Goal: Task Accomplishment & Management: Manage account settings

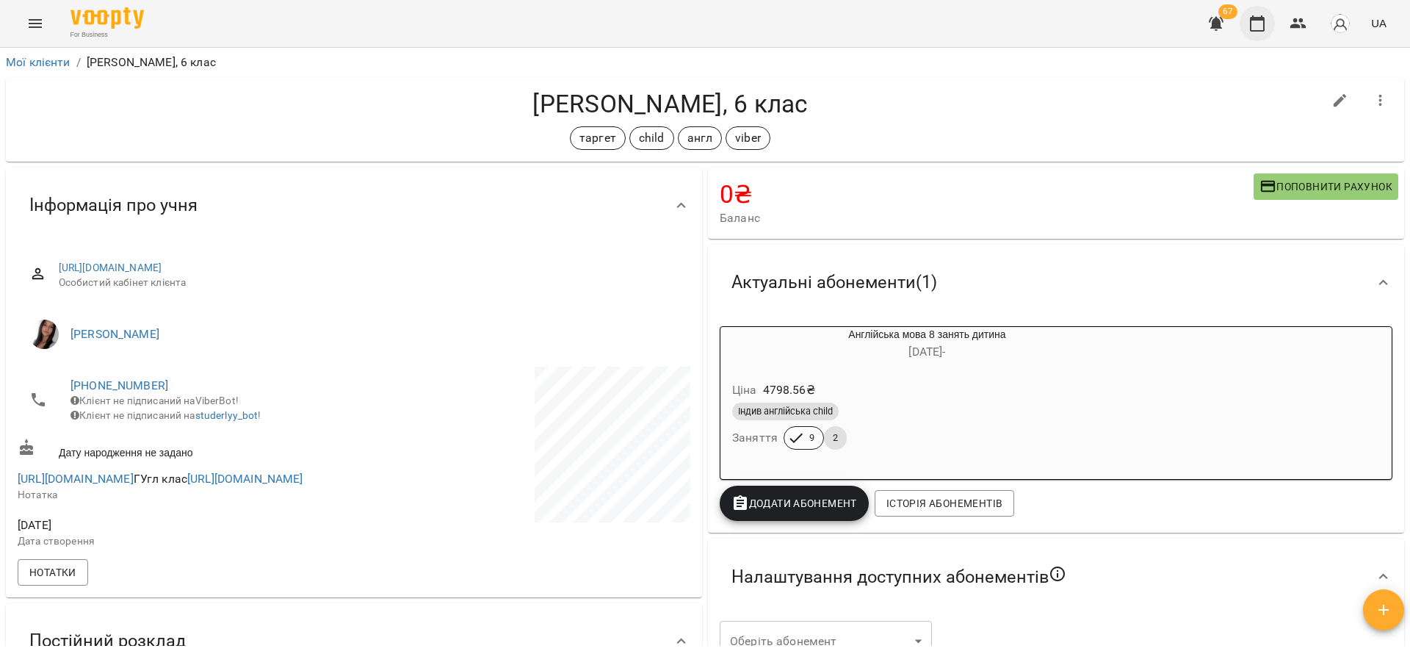
click at [1252, 31] on icon "button" at bounding box center [1258, 24] width 18 height 18
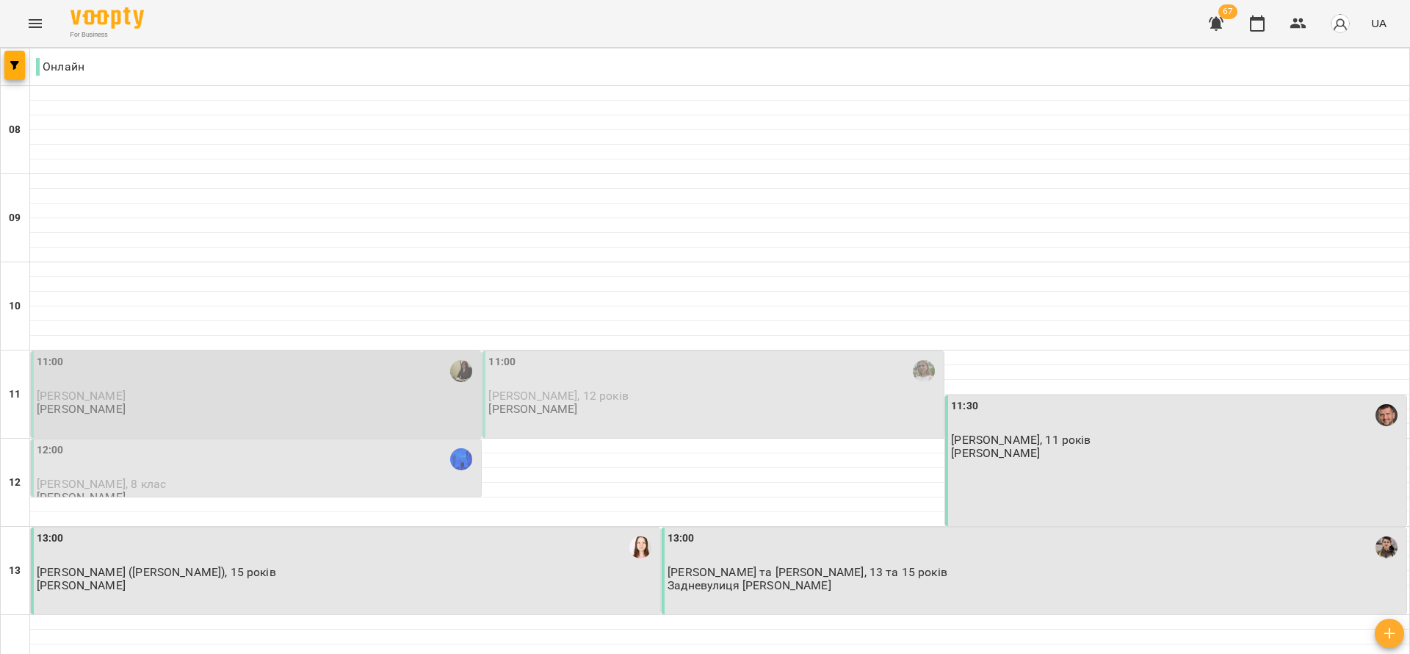
scroll to position [220, 0]
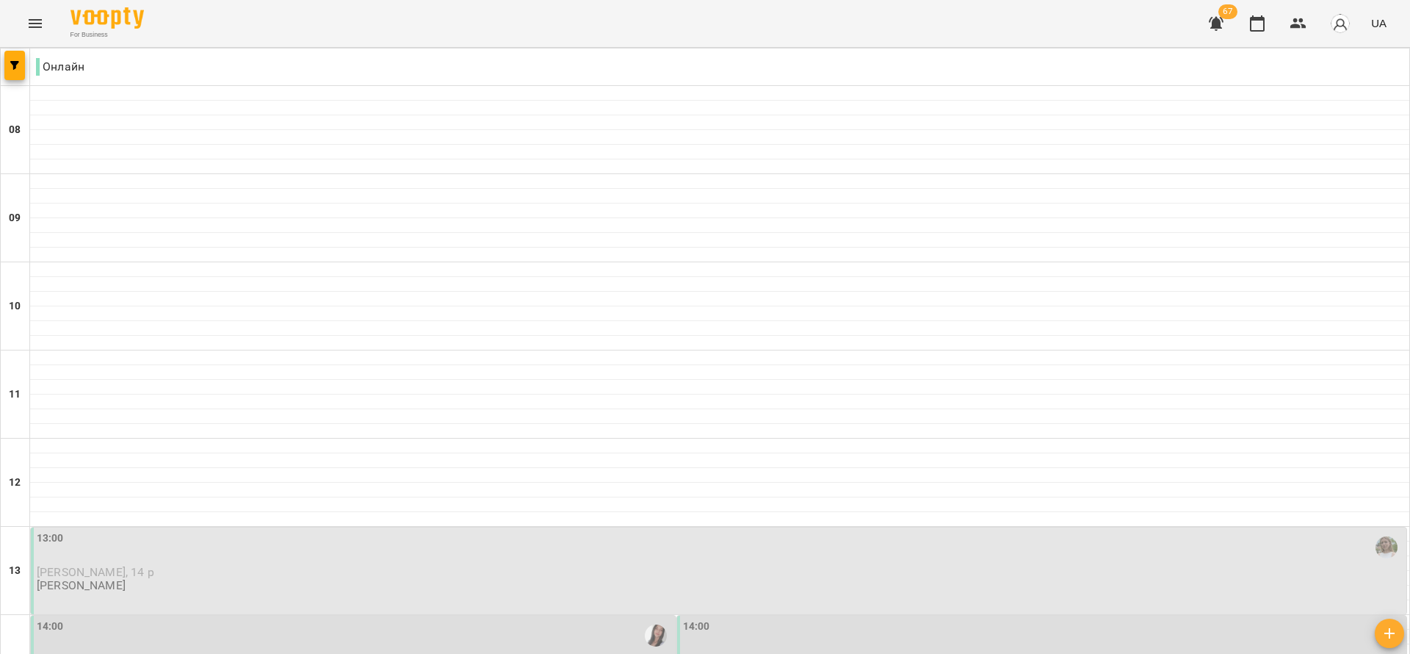
scroll to position [477, 0]
click at [815, 618] on div "14:00 Аліса Снісарь, 4 клас Холоша Олександра Олегівна" at bounding box center [1043, 649] width 721 height 62
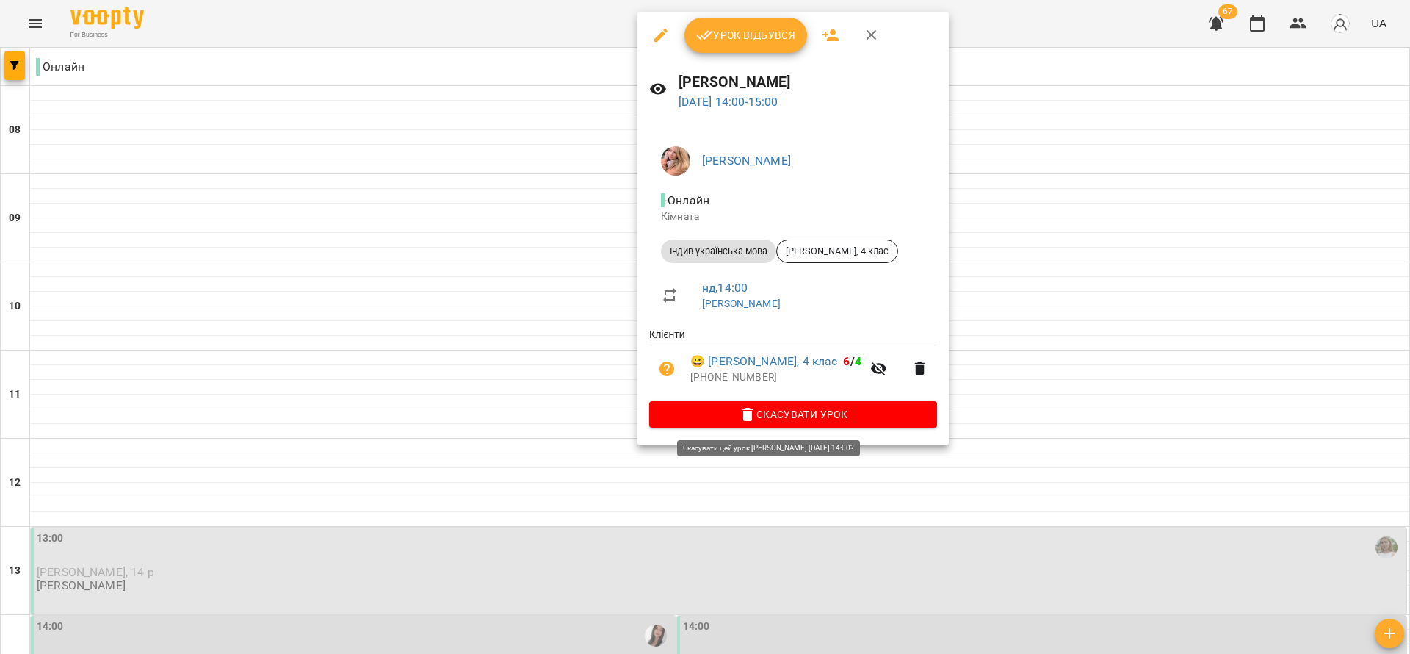
click at [862, 414] on span "Скасувати Урок" at bounding box center [793, 414] width 264 height 18
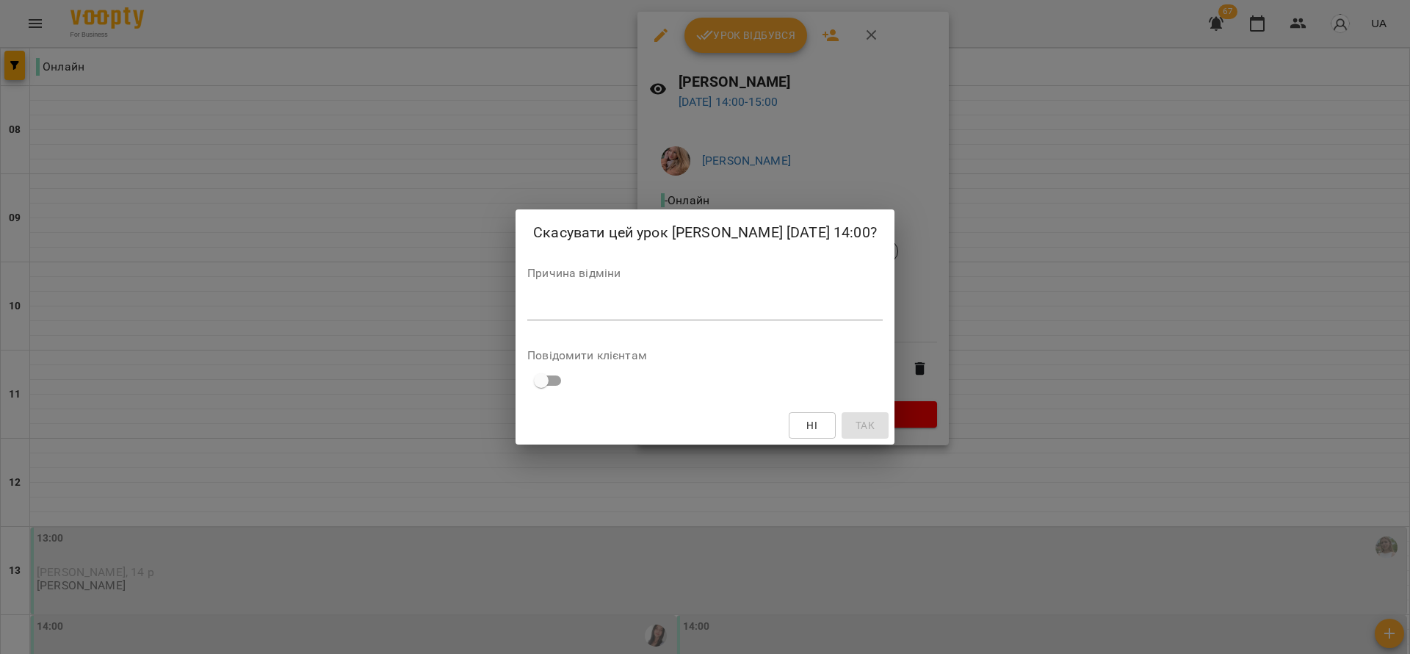
click at [781, 295] on div "Причина відміни *" at bounding box center [704, 296] width 355 height 59
click at [794, 315] on textarea at bounding box center [704, 308] width 355 height 14
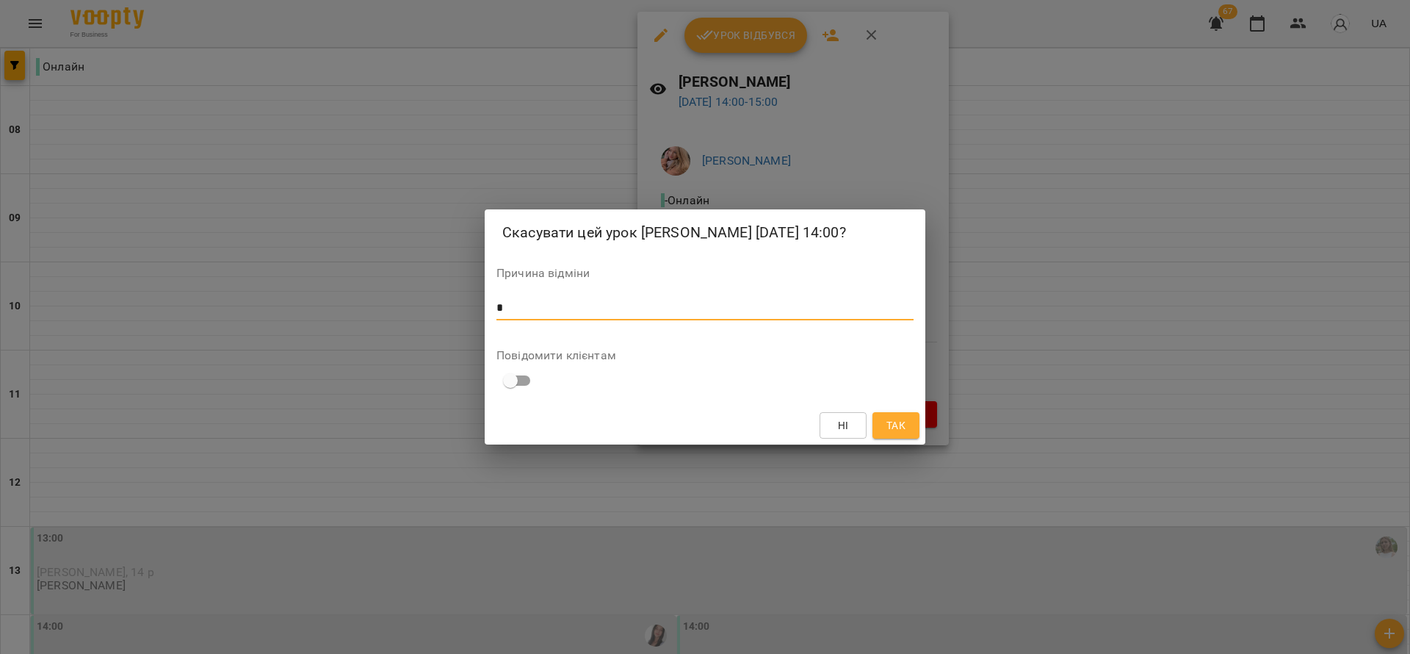
type textarea "*"
click at [906, 438] on button "Так" at bounding box center [896, 425] width 47 height 26
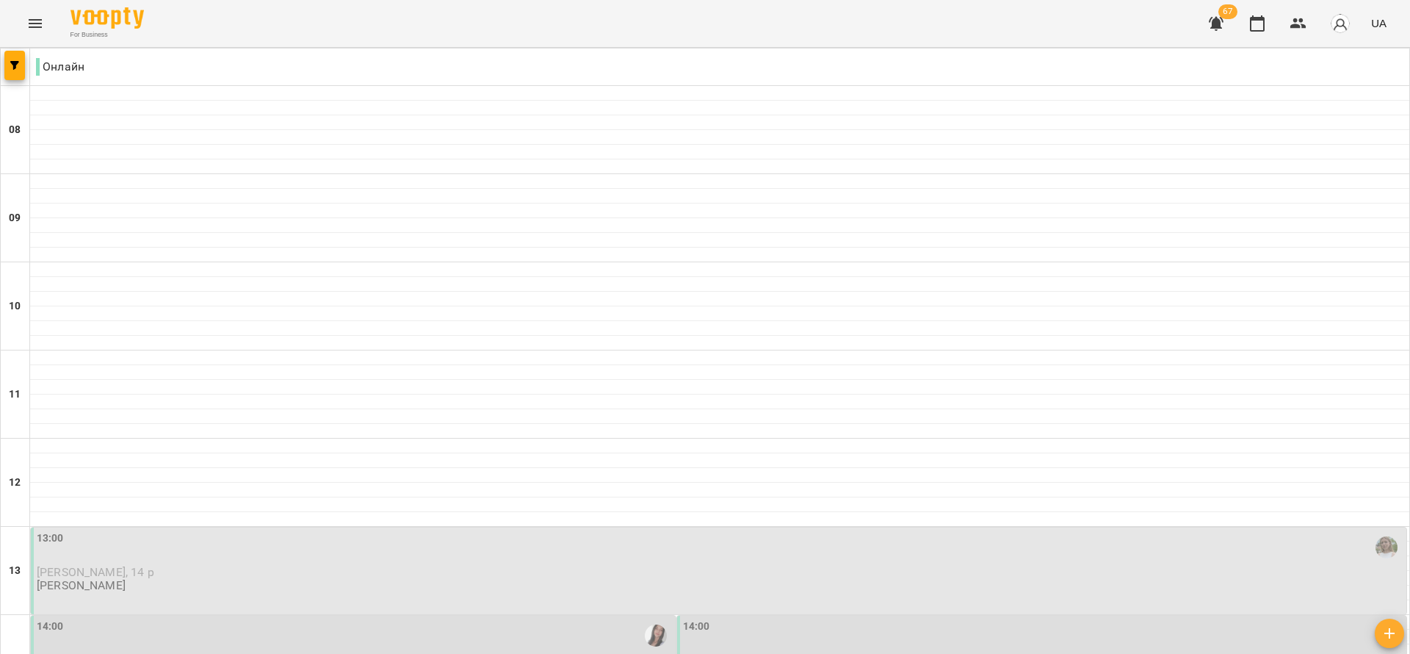
click at [732, 618] on div "14:00" at bounding box center [1043, 635] width 721 height 34
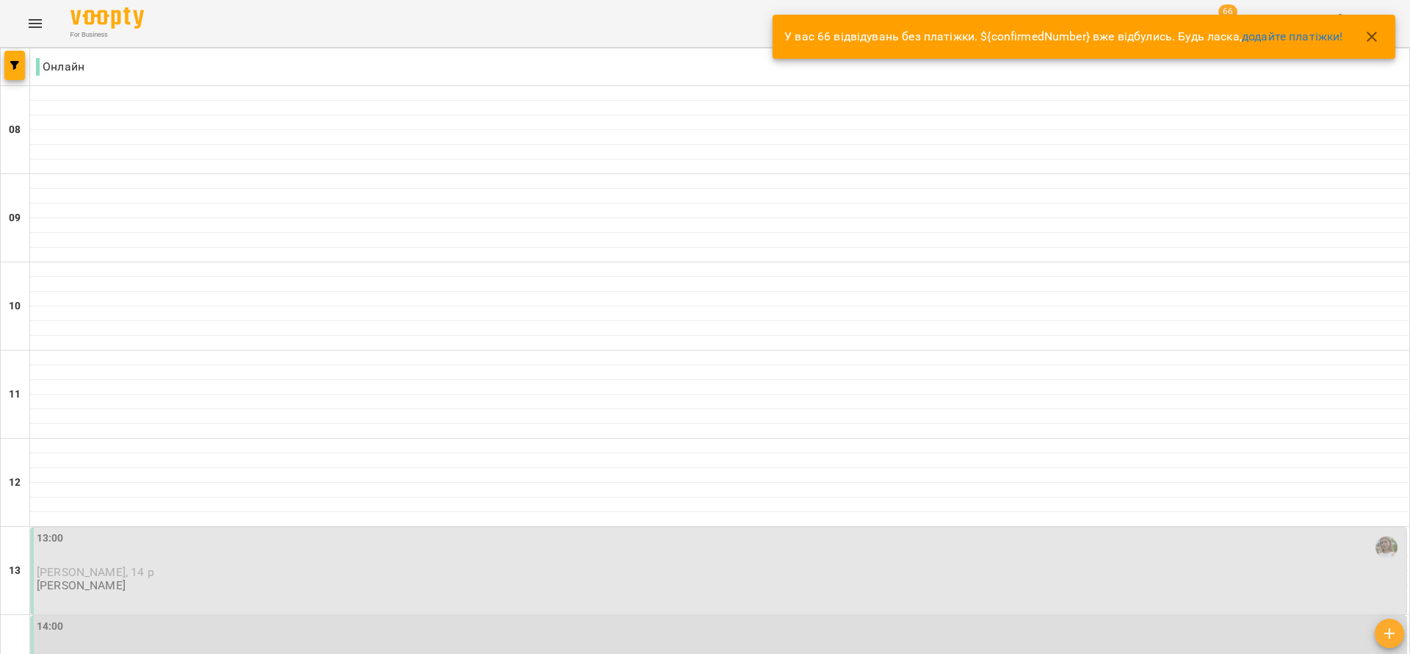
scroll to position [441, 0]
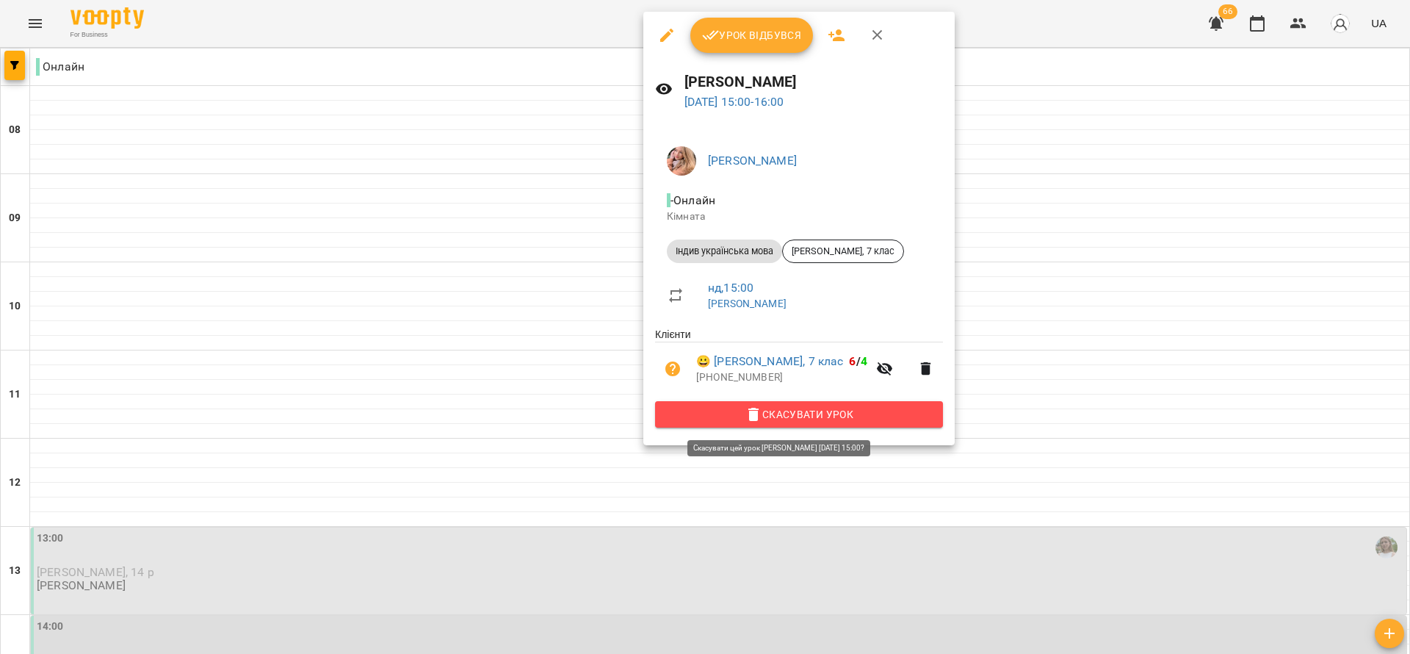
click at [815, 415] on span "Скасувати Урок" at bounding box center [799, 414] width 264 height 18
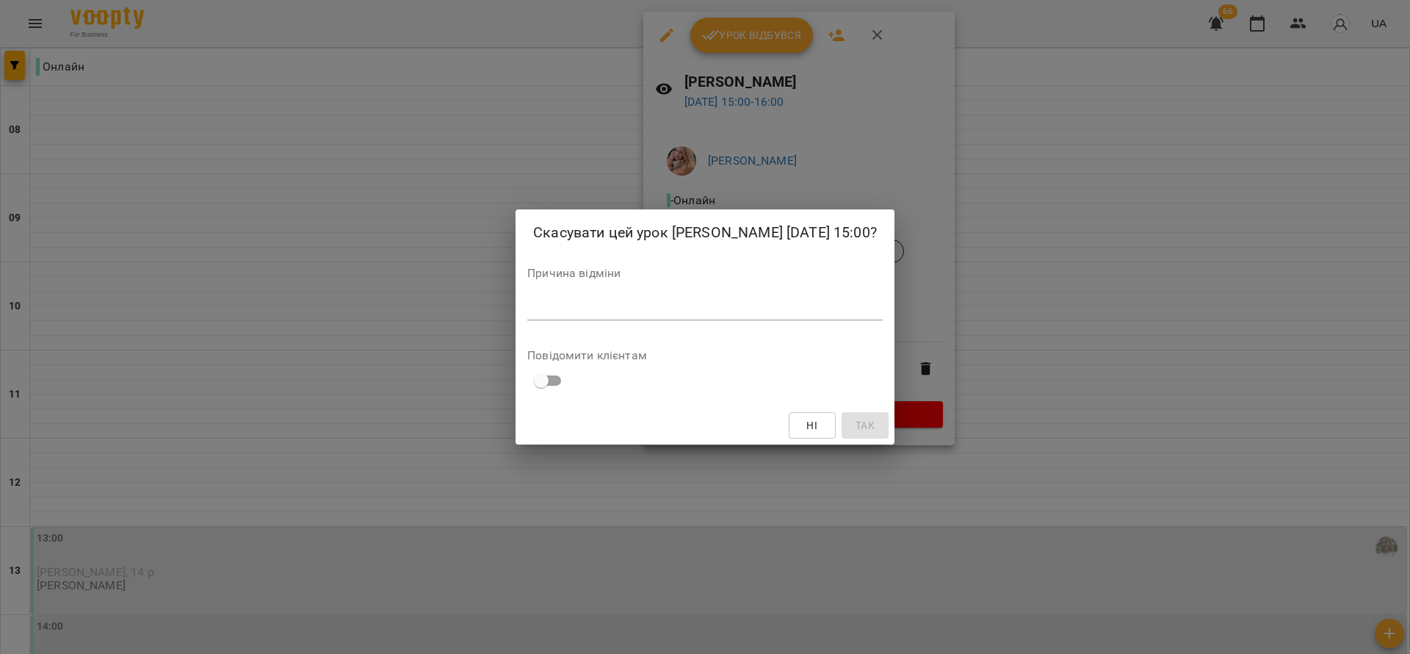
click at [732, 315] on textarea at bounding box center [704, 308] width 355 height 14
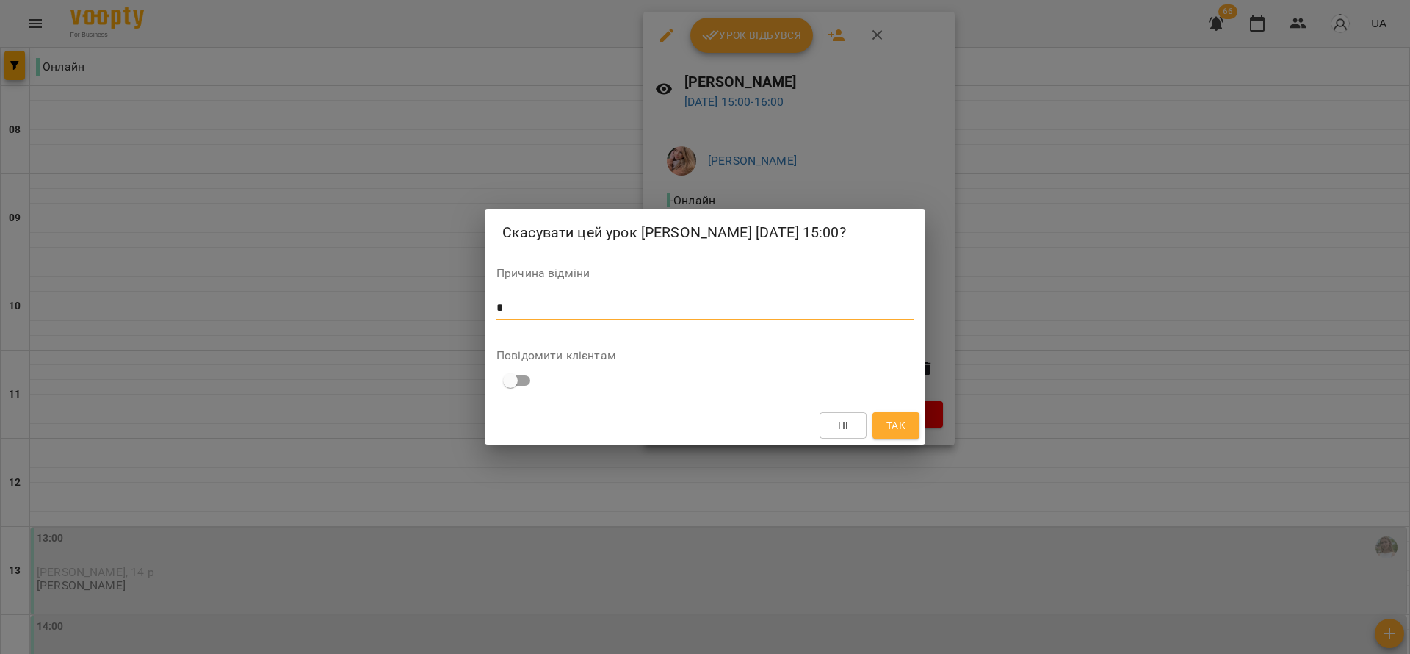
type textarea "*"
click at [905, 434] on span "Так" at bounding box center [896, 425] width 19 height 18
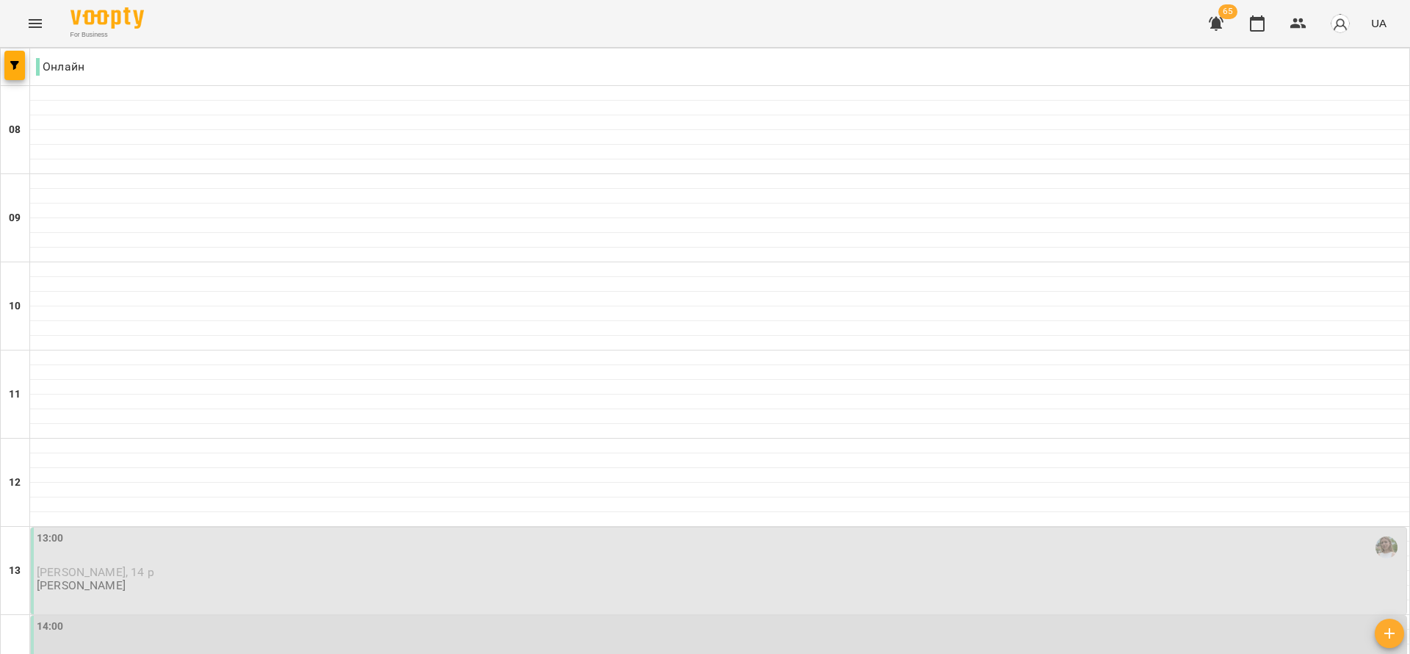
scroll to position [661, 0]
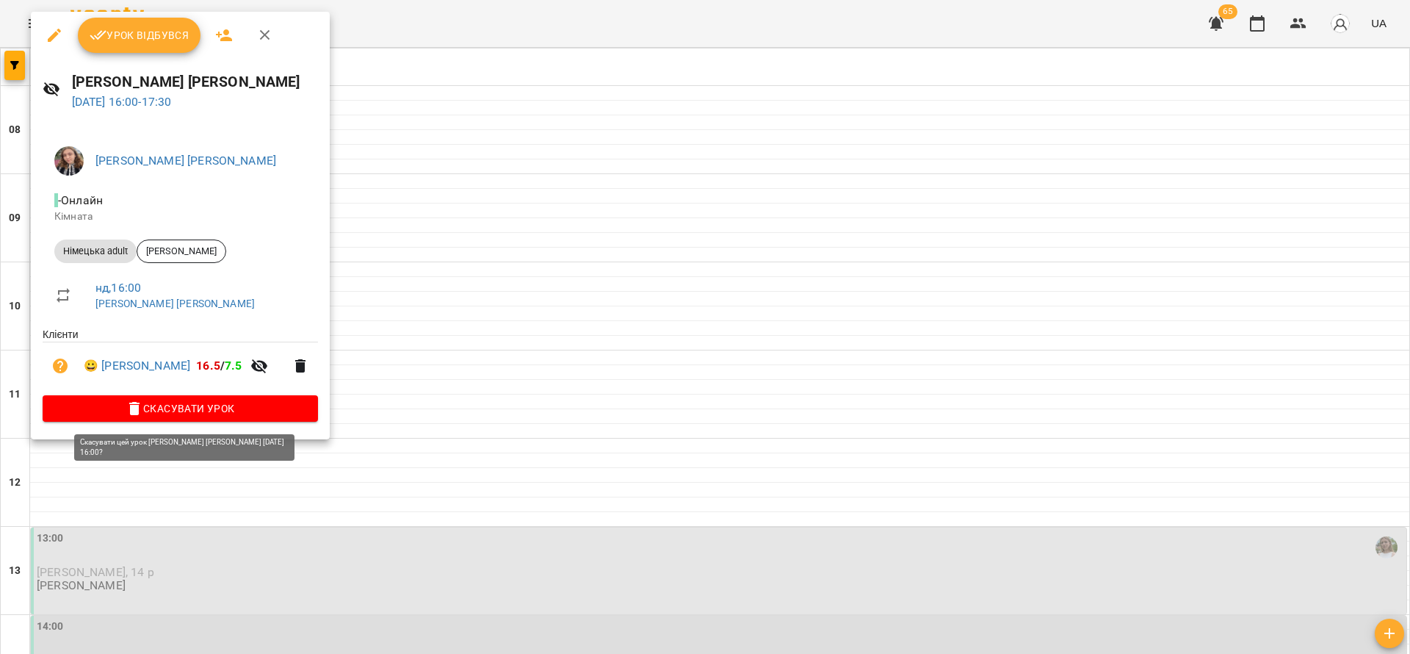
click at [227, 415] on span "Скасувати Урок" at bounding box center [180, 409] width 252 height 18
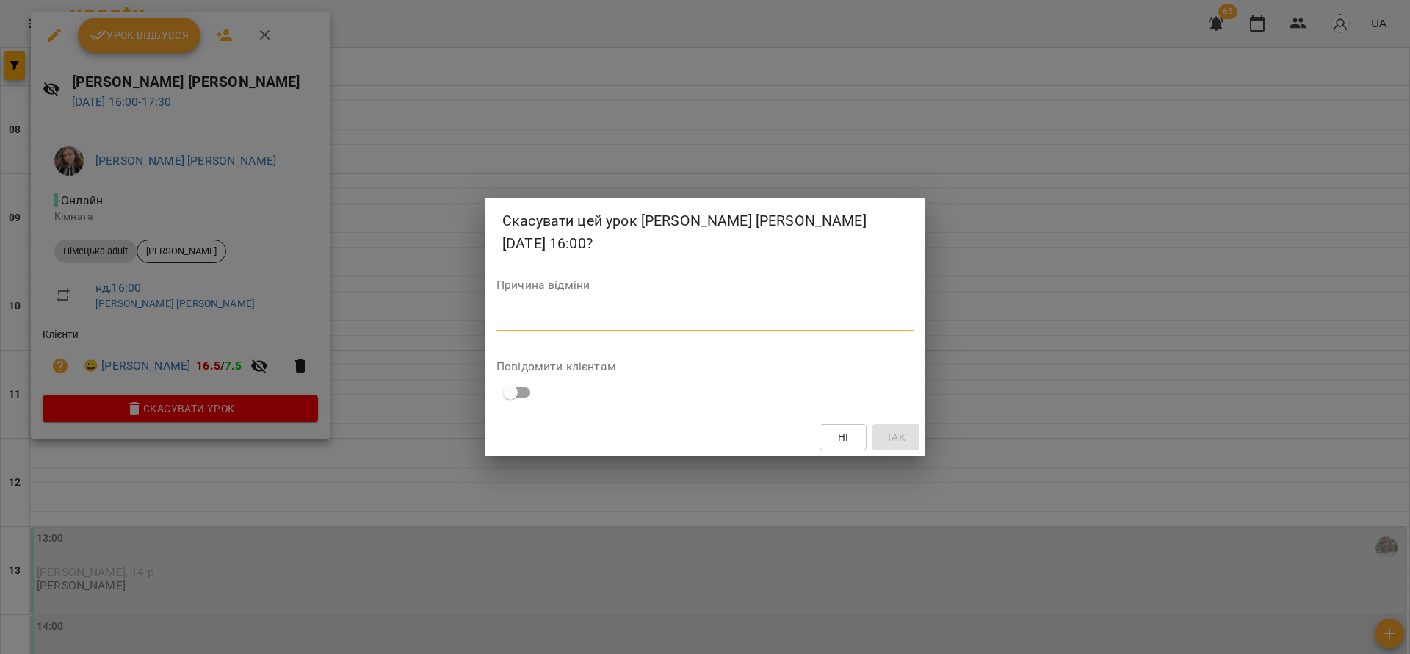
click at [701, 320] on textarea at bounding box center [705, 319] width 417 height 14
type textarea "*"
click at [884, 435] on span "Так" at bounding box center [896, 437] width 24 height 18
